Goal: Connect with others: Connect with others

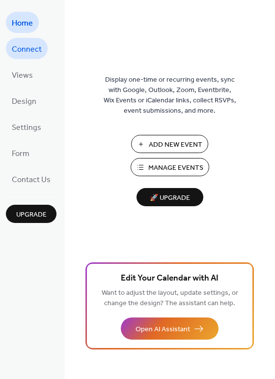
click at [25, 55] on span "Connect" at bounding box center [27, 49] width 30 height 15
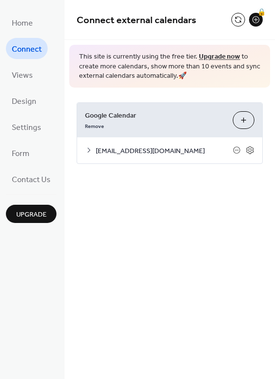
click at [244, 122] on button "Choose Calendars" at bounding box center [244, 120] width 22 height 18
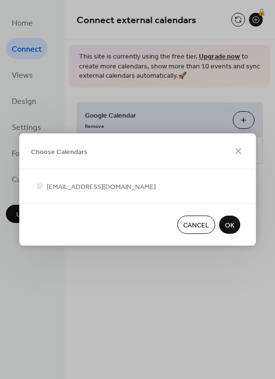
click at [230, 222] on span "OK" at bounding box center [229, 225] width 9 height 10
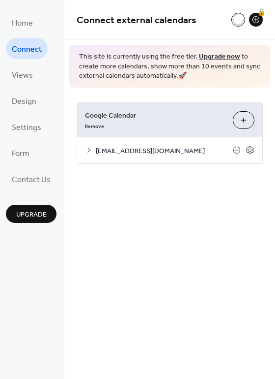
click at [245, 119] on button "Choose Calendars" at bounding box center [244, 120] width 22 height 18
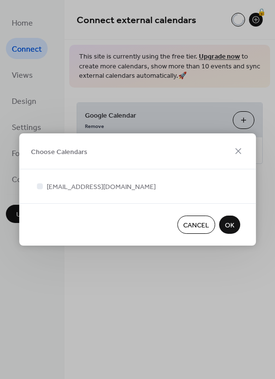
click at [236, 228] on button "OK" at bounding box center [229, 224] width 21 height 18
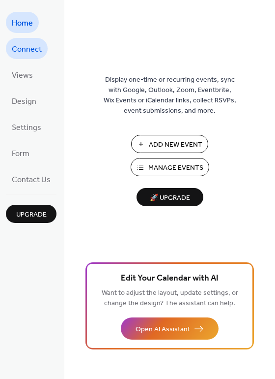
click at [19, 52] on span "Connect" at bounding box center [27, 49] width 30 height 15
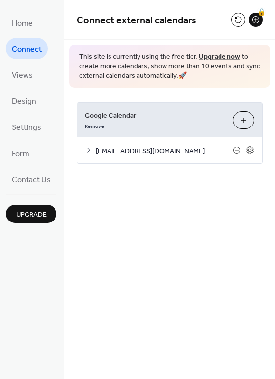
click at [242, 117] on button "Choose Calendars" at bounding box center [244, 120] width 22 height 18
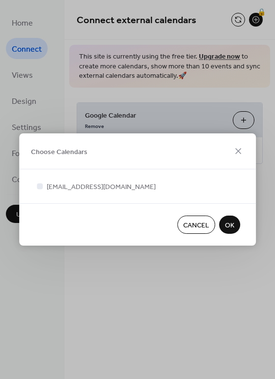
click at [240, 224] on button "OK" at bounding box center [229, 224] width 21 height 18
